Goal: Task Accomplishment & Management: Complete application form

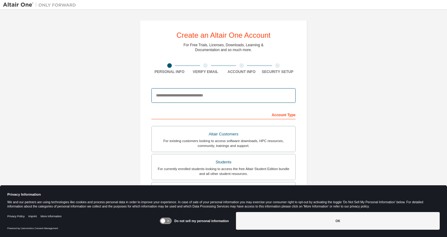
click at [174, 97] on input "email" at bounding box center [224, 95] width 144 height 15
type input "**********"
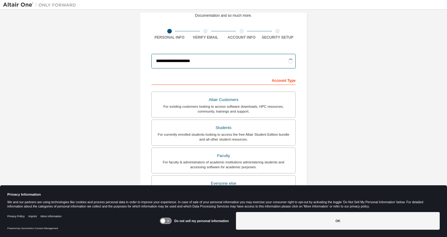
scroll to position [35, 0]
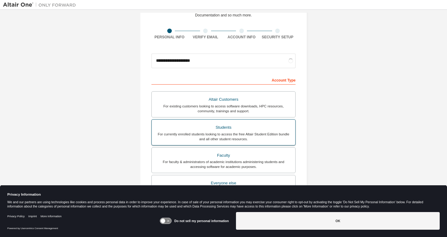
click at [195, 125] on div "Students" at bounding box center [224, 127] width 136 height 9
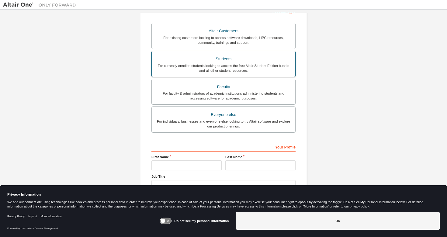
scroll to position [119, 0]
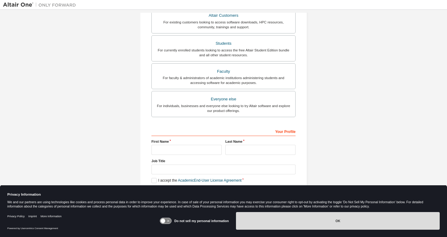
click at [258, 213] on button "OK" at bounding box center [338, 221] width 204 height 18
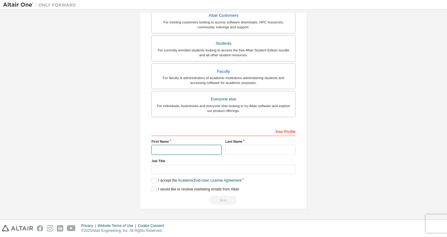
click at [186, 148] on input "text" at bounding box center [187, 150] width 70 height 10
type input "*****"
click at [233, 151] on input "text" at bounding box center [261, 150] width 70 height 10
type input "*******"
click at [152, 179] on label "I accept the Academic End-User License Agreement" at bounding box center [197, 180] width 90 height 5
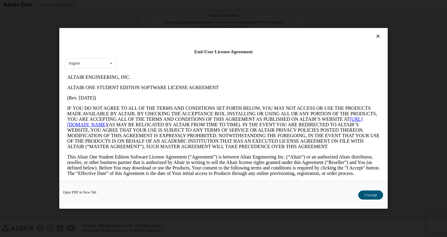
scroll to position [0, 0]
click at [371, 194] on button "I Accept" at bounding box center [371, 195] width 25 height 9
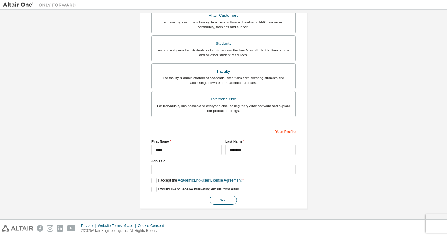
click at [225, 198] on button "Next" at bounding box center [223, 200] width 27 height 9
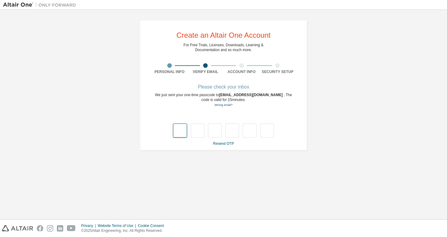
type input "*"
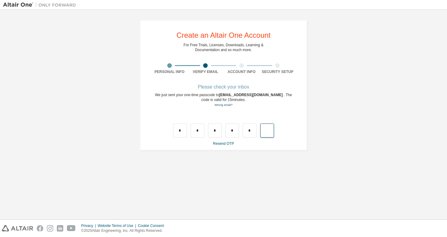
type input "*"
